Goal: Book appointment/travel/reservation

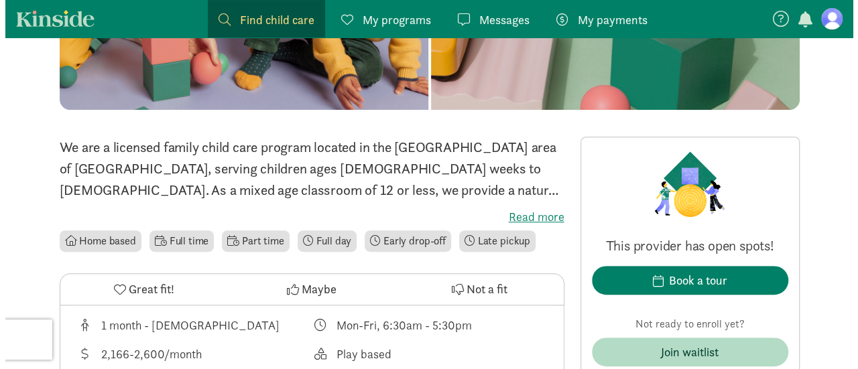
scroll to position [431, 0]
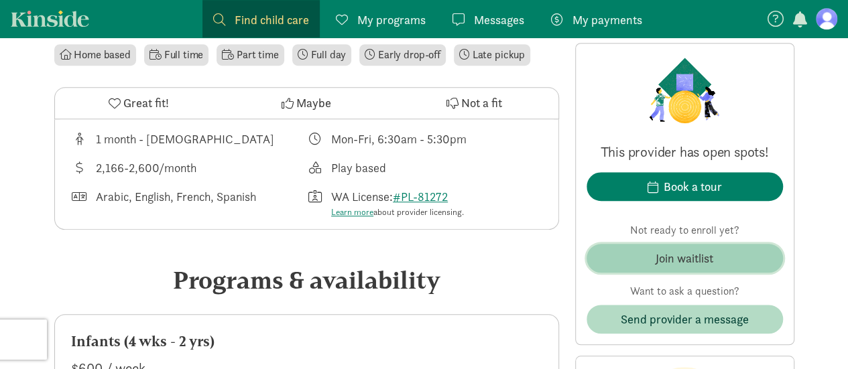
click at [668, 261] on div "Join waitlist" at bounding box center [685, 258] width 58 height 18
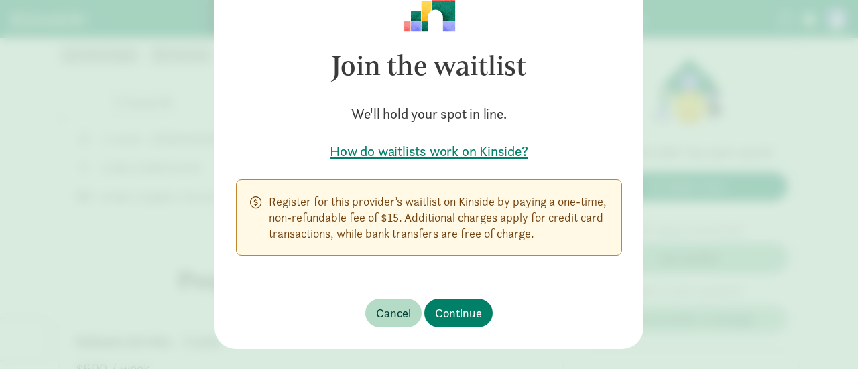
scroll to position [0, 0]
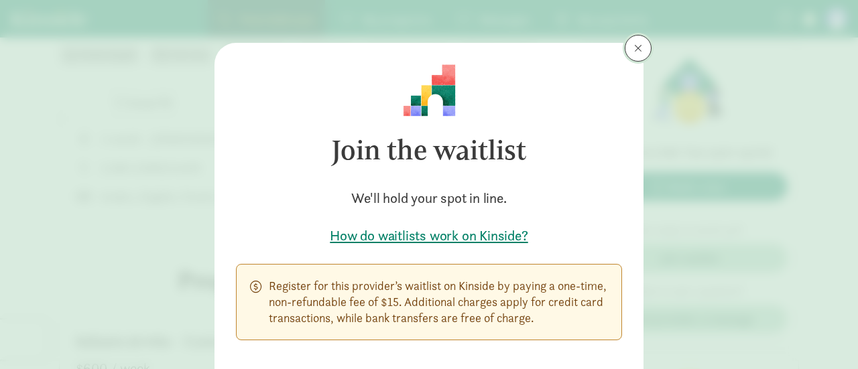
click at [641, 49] on button at bounding box center [638, 48] width 27 height 27
click at [644, 55] on button at bounding box center [638, 48] width 27 height 27
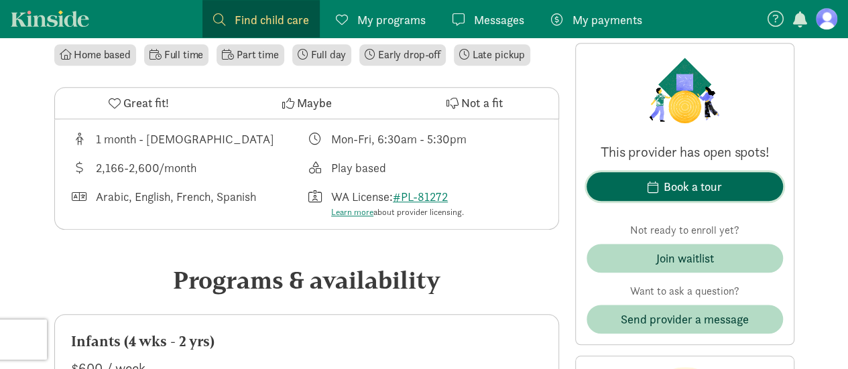
click at [625, 185] on span "Book a tour" at bounding box center [684, 187] width 175 height 18
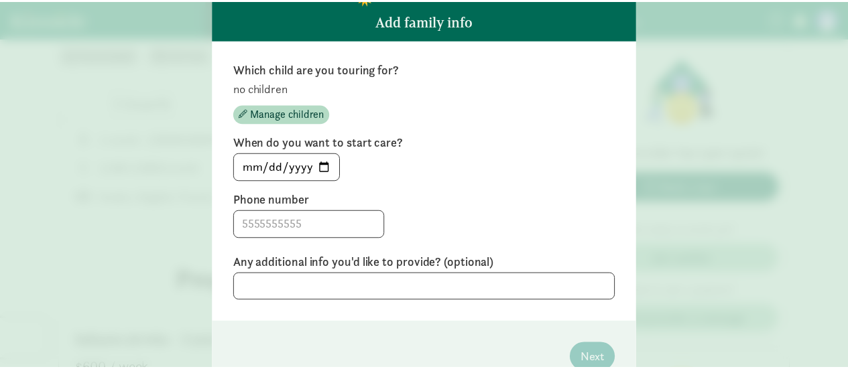
scroll to position [91, 0]
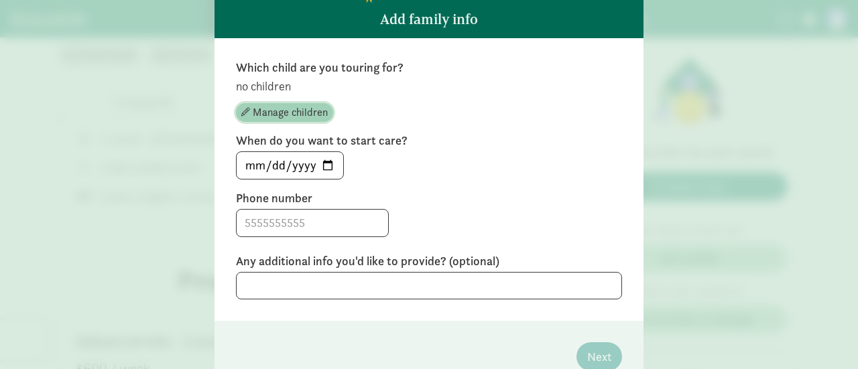
click at [286, 114] on span "Manage children" at bounding box center [290, 113] width 75 height 16
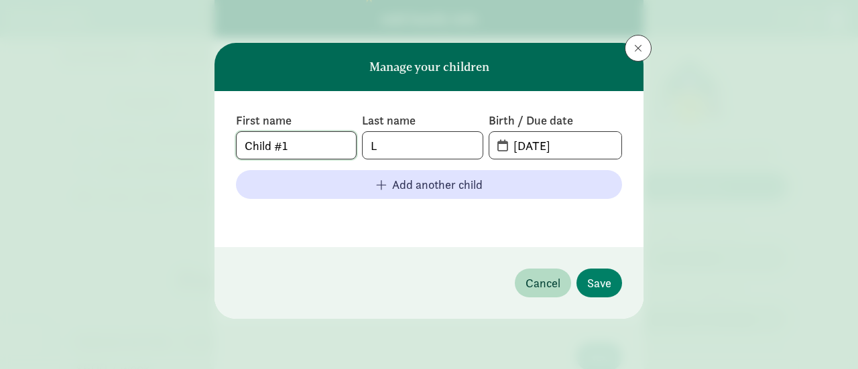
click at [321, 144] on input "Child #1" at bounding box center [296, 145] width 119 height 27
type input "d"
type input "[PERSON_NAME]"
type input "Budge"
type input "[DATE]"
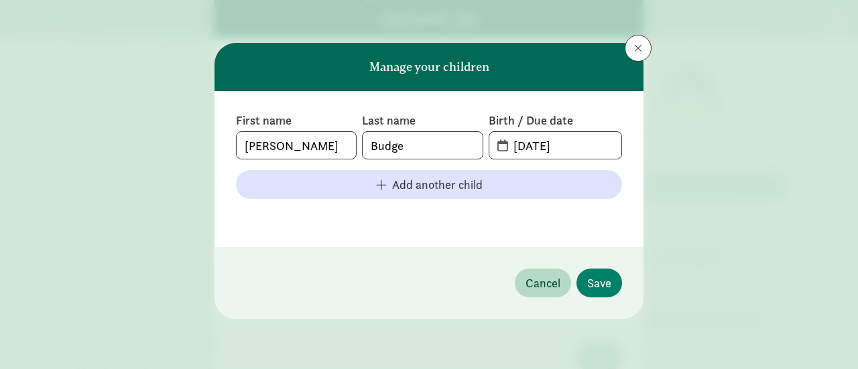
click at [597, 267] on footer "Cancel Save" at bounding box center [429, 283] width 429 height 72
click at [595, 274] on span "Save" at bounding box center [599, 283] width 24 height 18
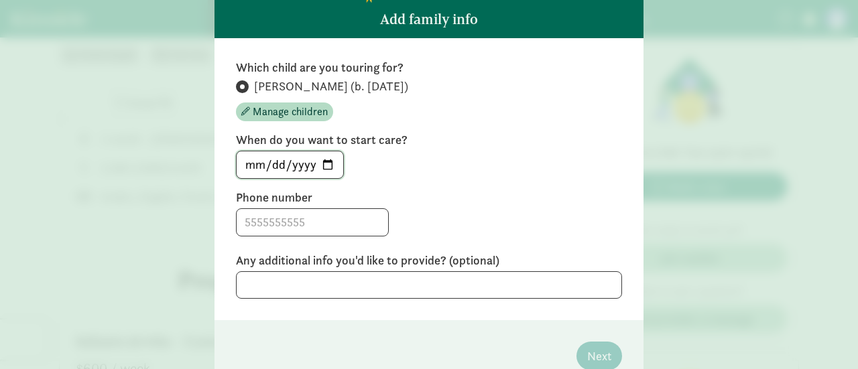
click at [317, 163] on input "[DATE]" at bounding box center [290, 164] width 107 height 27
type input "[DATE]"
click at [312, 219] on input at bounding box center [312, 222] width 151 height 27
type input "7342768954"
click at [582, 345] on button "Next" at bounding box center [600, 356] width 46 height 29
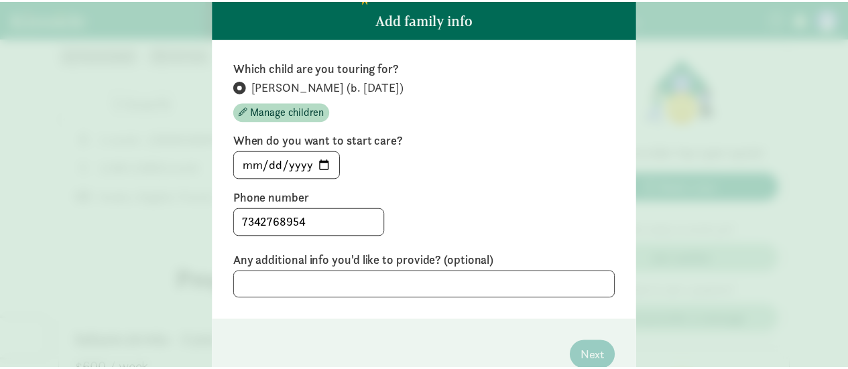
scroll to position [15, 0]
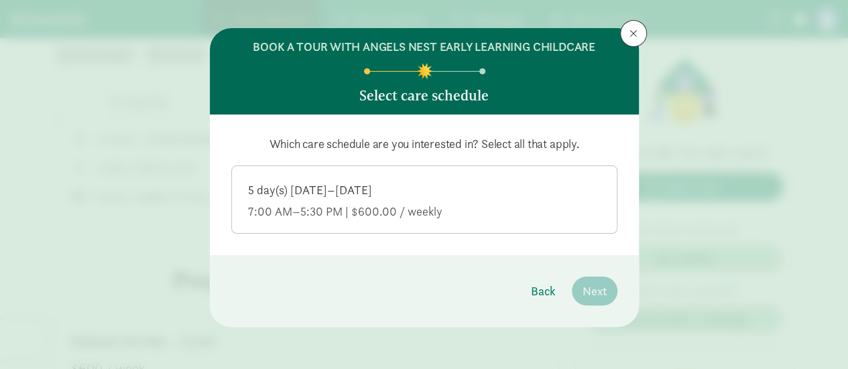
click at [367, 183] on div "5 day(s) [DATE]–[DATE]" at bounding box center [424, 190] width 353 height 16
click at [0, 0] on input "5 day(s) [DATE]–[DATE] 7:00 AM–5:30 PM | $600.00 / weekly" at bounding box center [0, 0] width 0 height 0
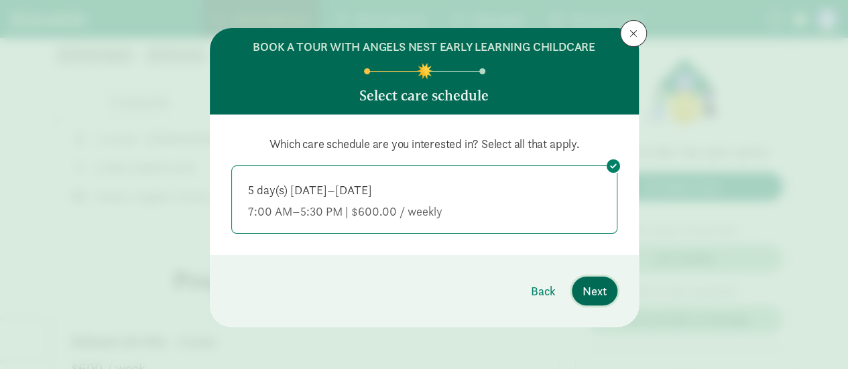
click at [593, 286] on span "Next" at bounding box center [595, 291] width 24 height 18
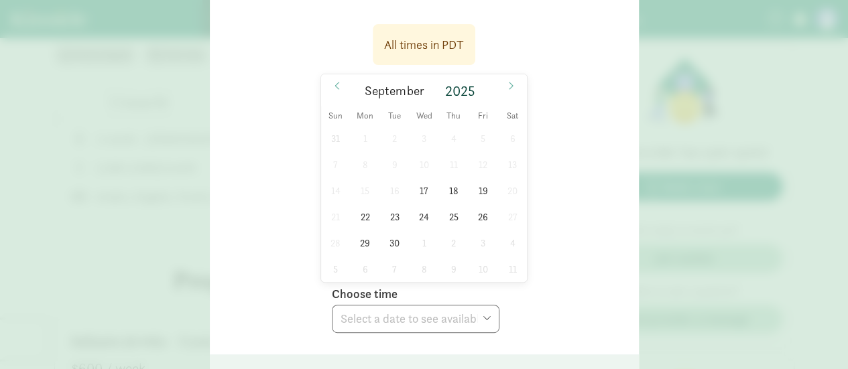
scroll to position [193, 0]
click at [452, 220] on span "25" at bounding box center [453, 217] width 26 height 26
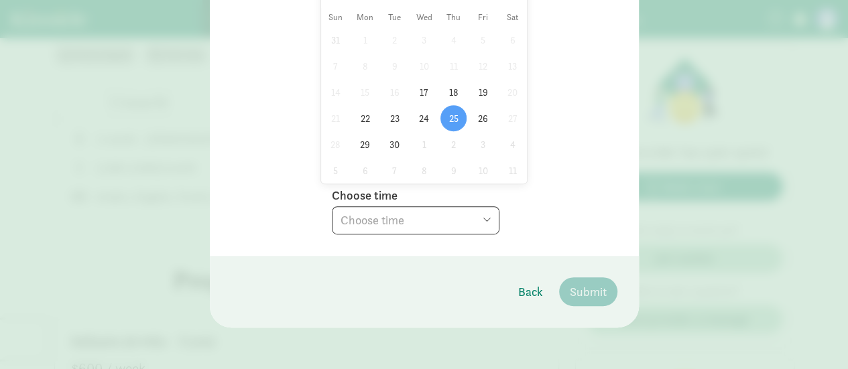
click at [464, 219] on select "Choose time 05:00 PM 05:30 PM" at bounding box center [416, 220] width 168 height 28
select select "[DATE]T17:00:00.000-07:00"
click at [332, 206] on select "Choose time 05:00 PM 05:30 PM" at bounding box center [416, 220] width 168 height 28
click at [589, 283] on span "Submit" at bounding box center [588, 292] width 37 height 18
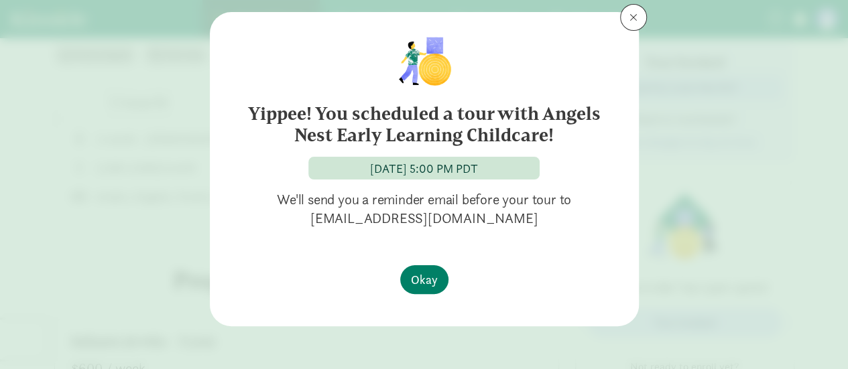
scroll to position [30, 0]
click at [422, 276] on span "Okay" at bounding box center [424, 280] width 27 height 18
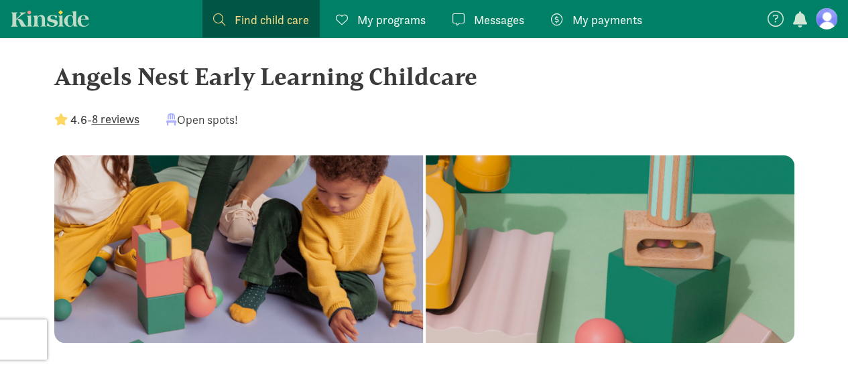
scroll to position [0, 0]
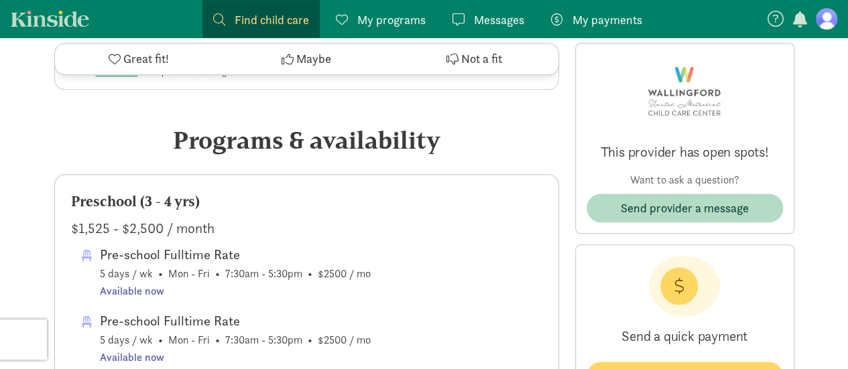
scroll to position [627, 0]
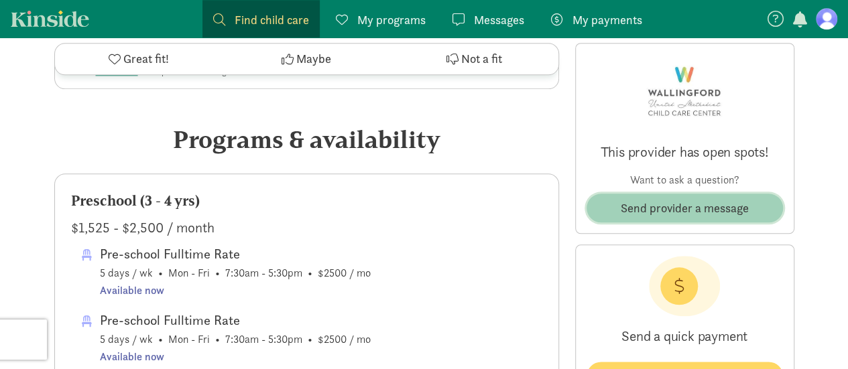
click at [663, 210] on span "Send provider a message" at bounding box center [685, 208] width 128 height 18
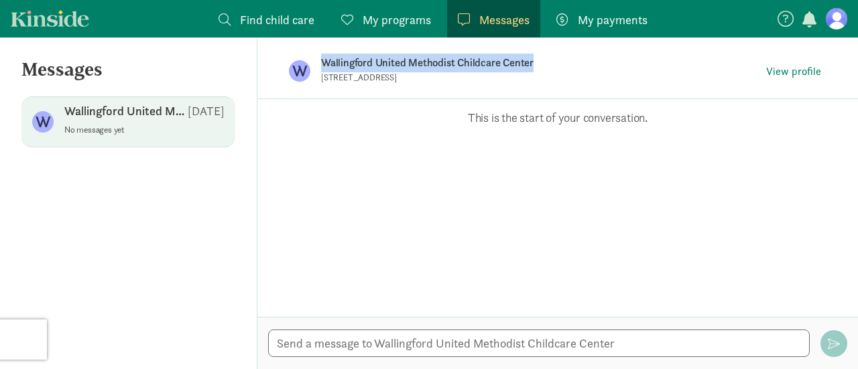
drag, startPoint x: 538, startPoint y: 61, endPoint x: 322, endPoint y: 66, distance: 215.2
click at [322, 66] on p "Wallingford United Methodist Childcare Center" at bounding box center [532, 63] width 422 height 19
copy p "Wallingford United Methodist Childcare Center"
